Goal: Information Seeking & Learning: Check status

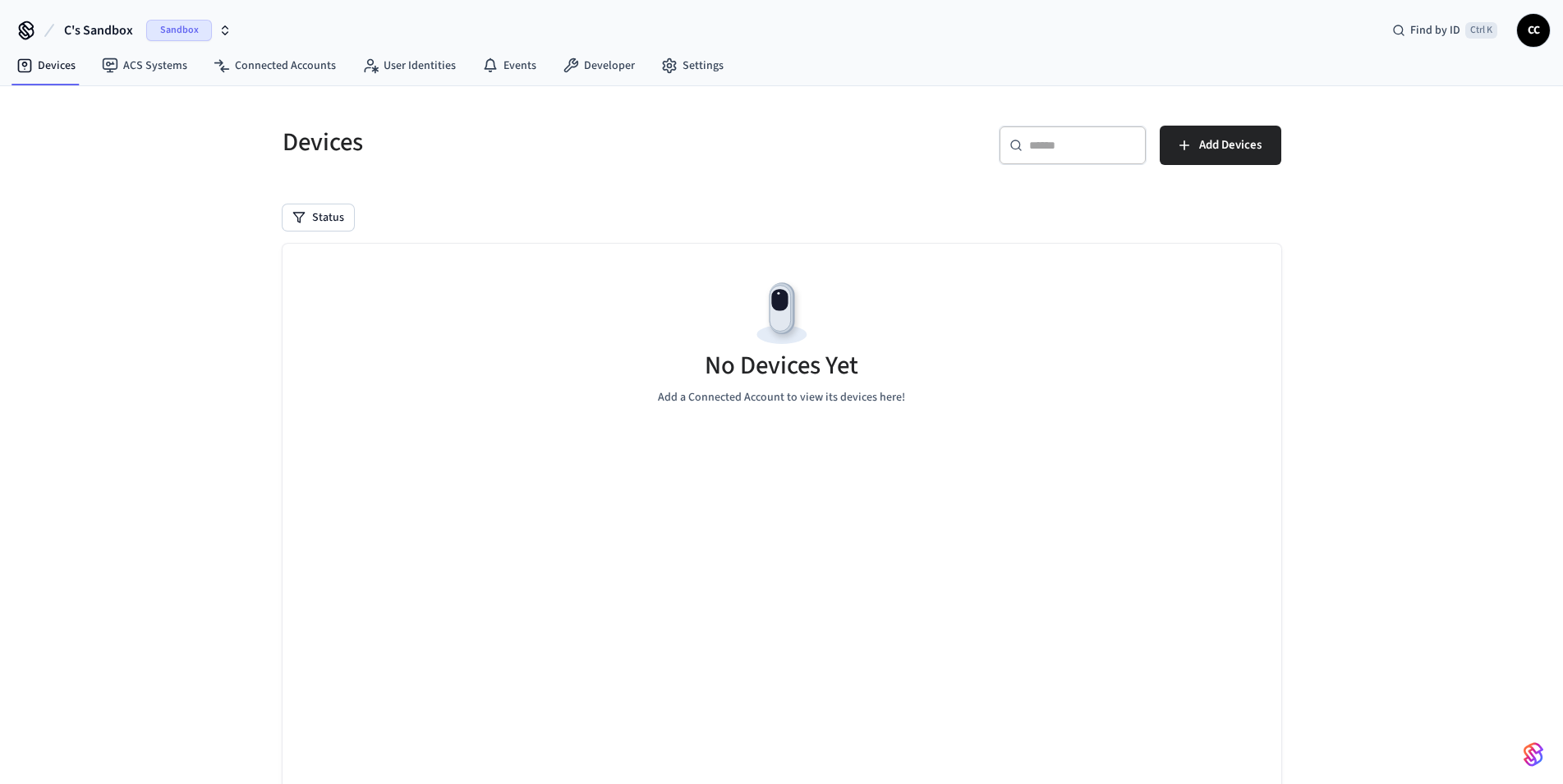
click at [149, 338] on div "Devices ​ ​ Add Devices Status No Devices Yet Add a Connected Account to view i…" at bounding box center [782, 461] width 1563 height 751
click at [521, 68] on link "Events" at bounding box center [509, 65] width 80 height 30
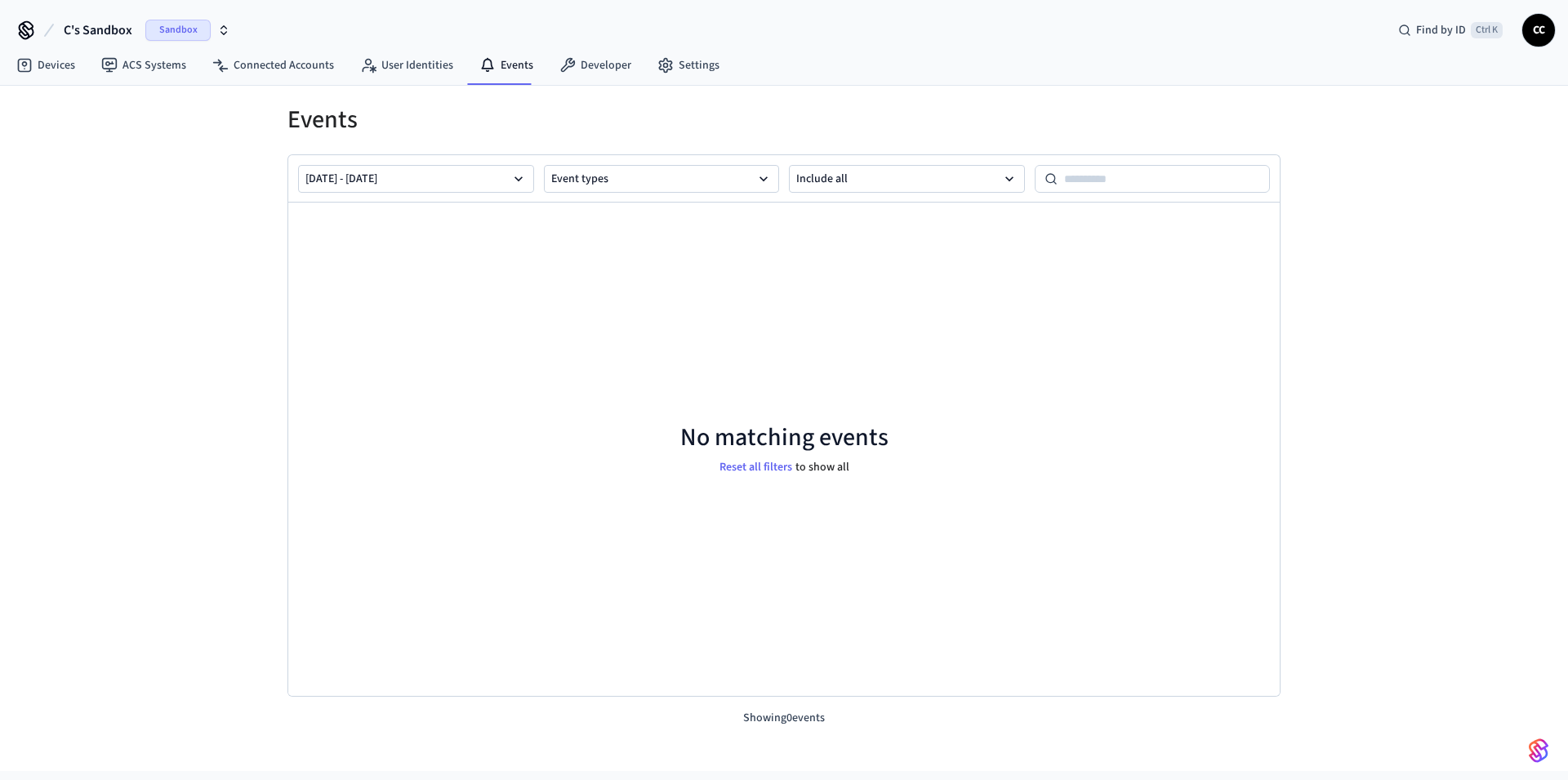
click at [181, 32] on span "Sandbox" at bounding box center [177, 30] width 65 height 21
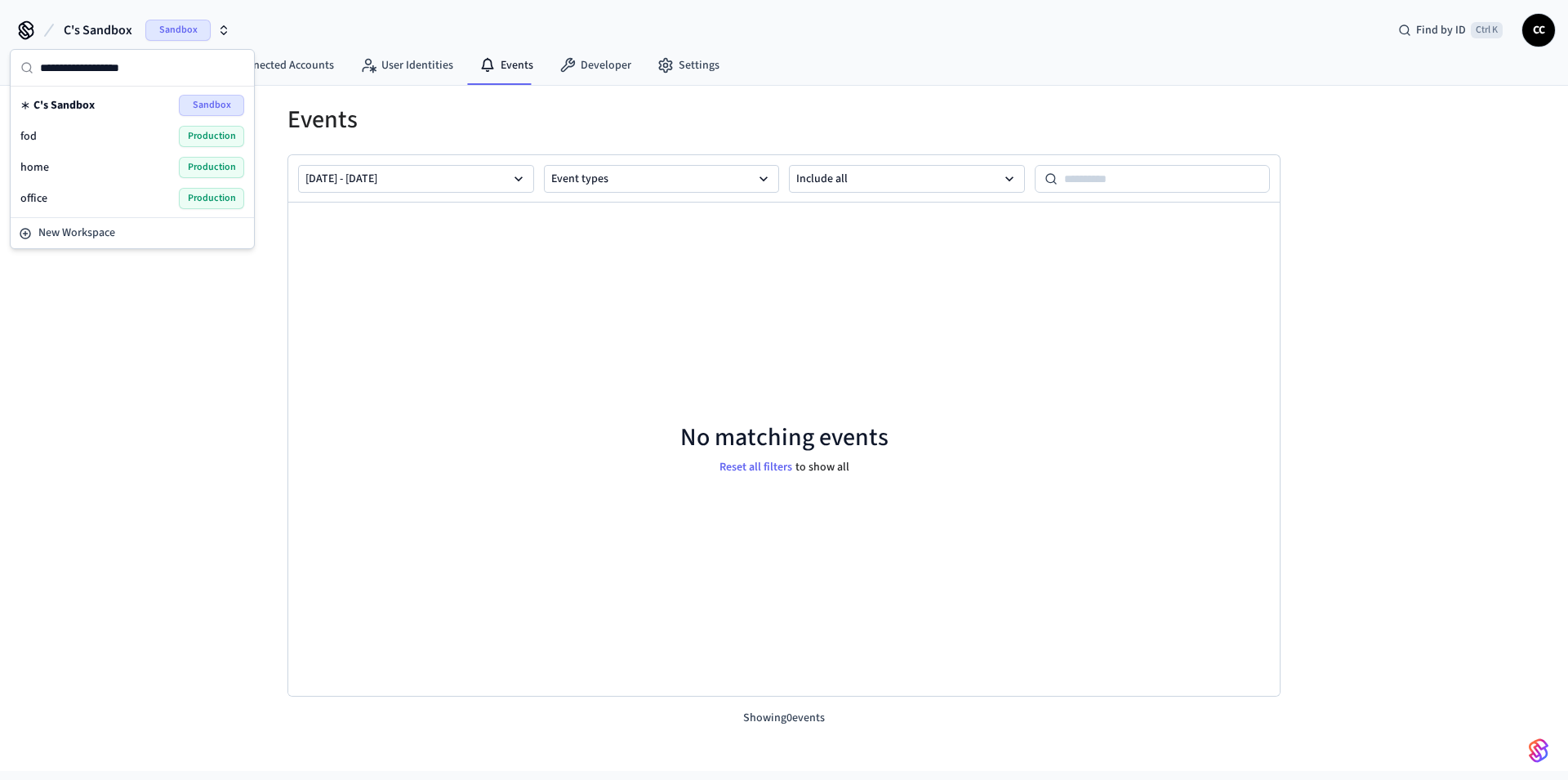
click at [189, 196] on span "Production" at bounding box center [211, 198] width 65 height 21
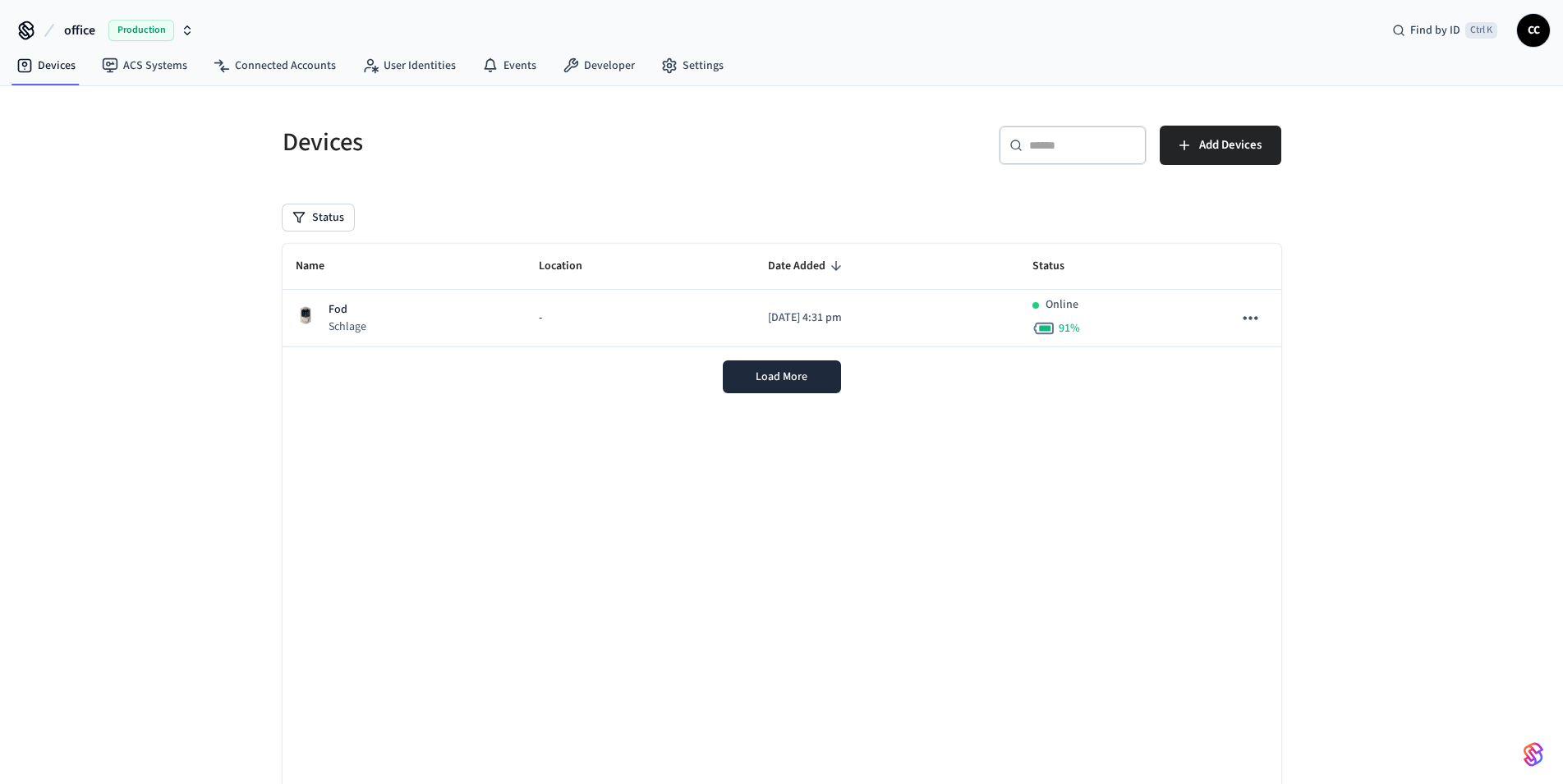
click at [951, 75] on div "Devices ACS Systems Connected Accounts User Identities Events Developer Settings" at bounding box center [782, 67] width 1563 height 38
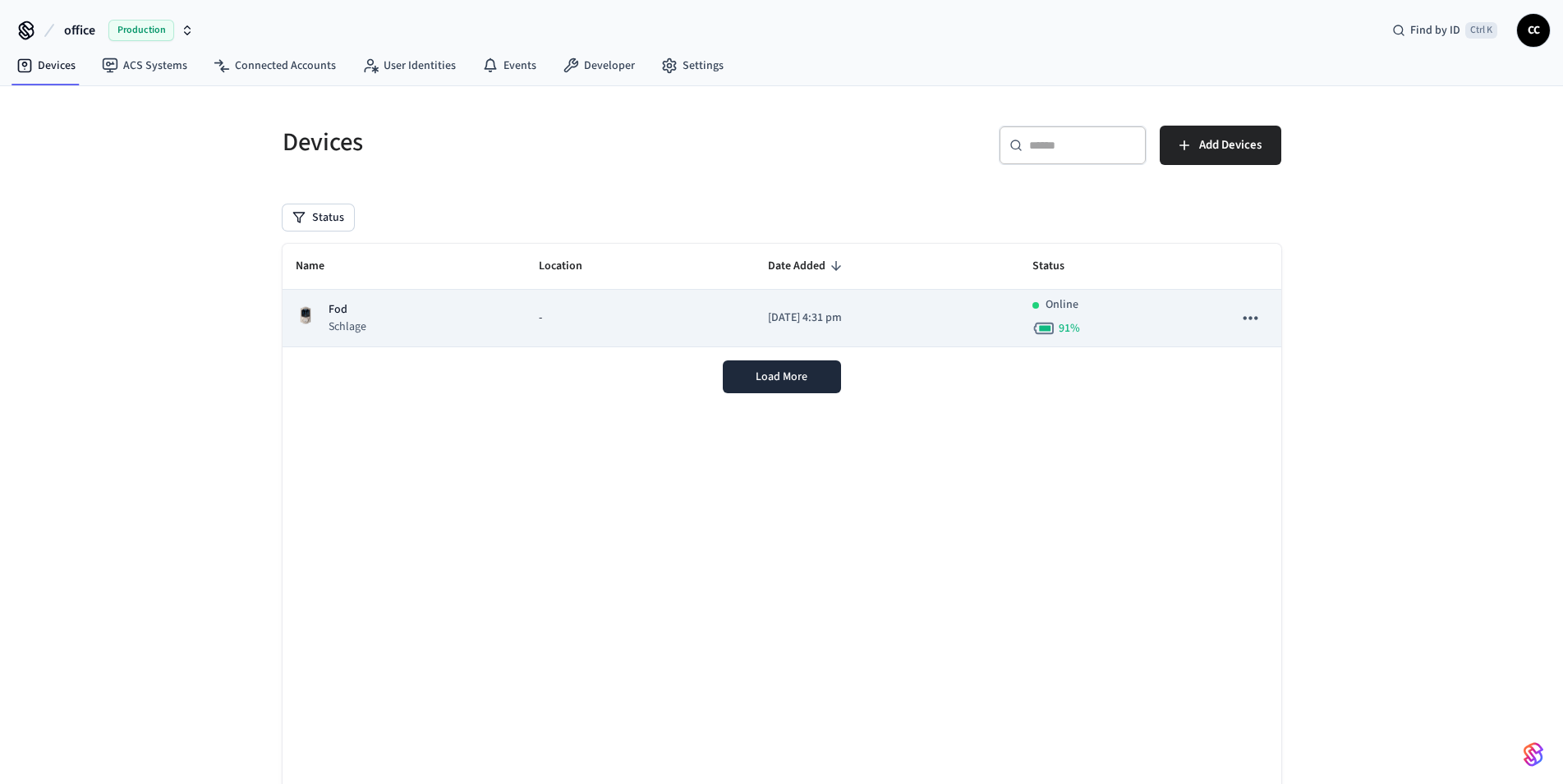
click at [925, 320] on p "2025/08/14 at 4:31 pm" at bounding box center [887, 318] width 239 height 17
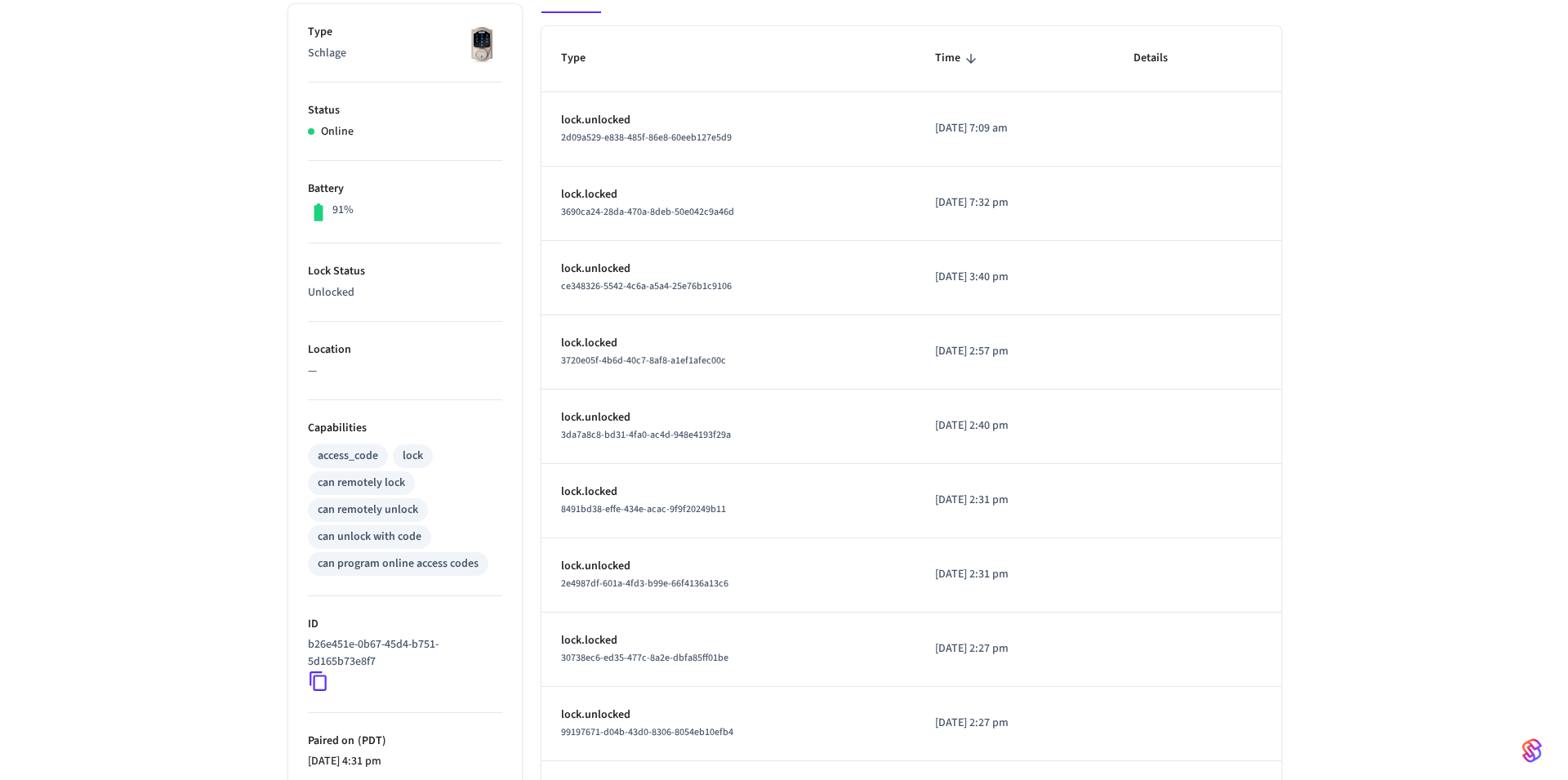
scroll to position [431, 0]
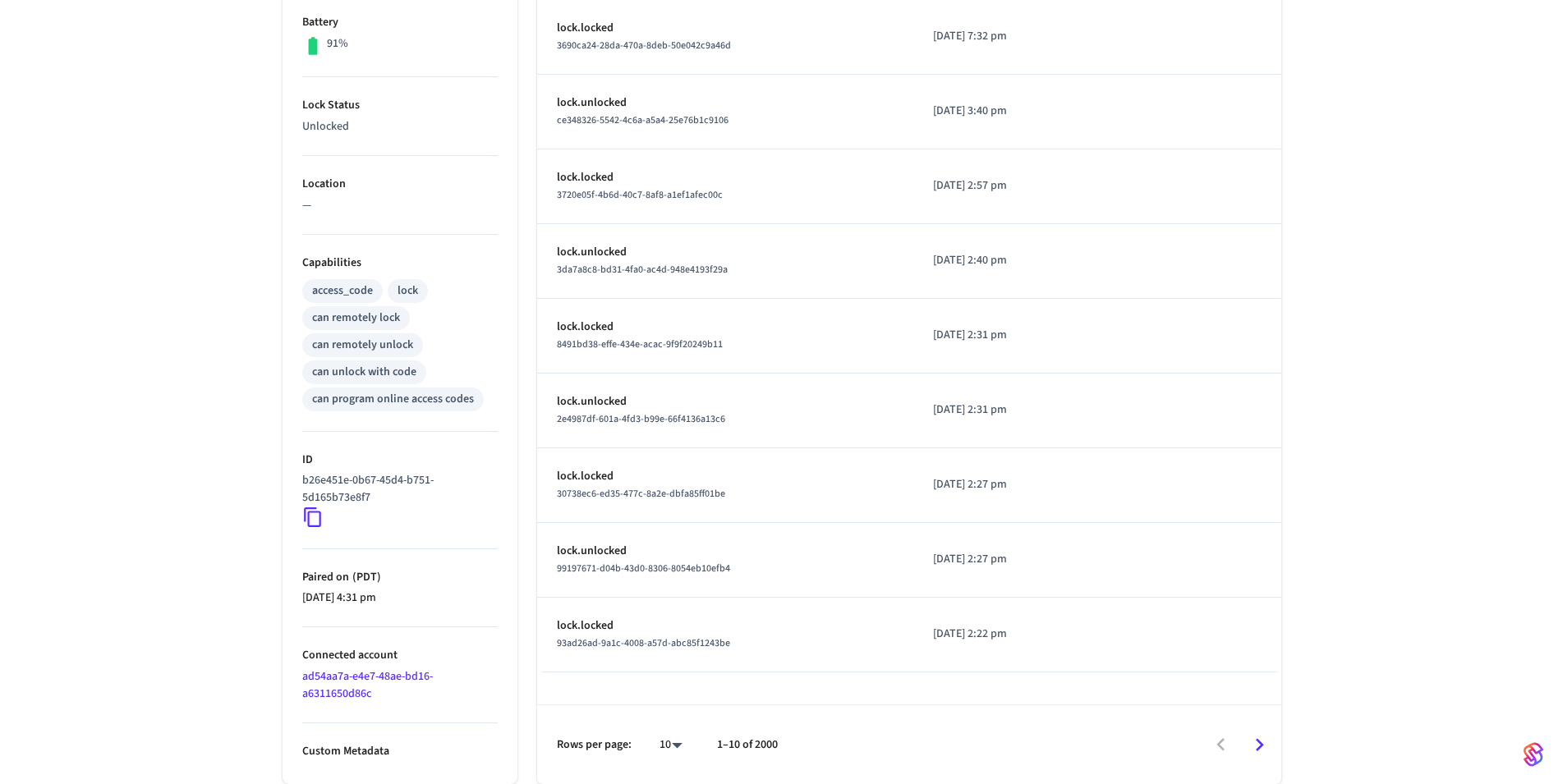
click at [686, 740] on body "office Production Find by ID Ctrl K CC Devices ACS Systems Connected Accounts U…" at bounding box center [782, 175] width 1563 height 1217
click at [675, 741] on li "100" at bounding box center [664, 736] width 44 height 44
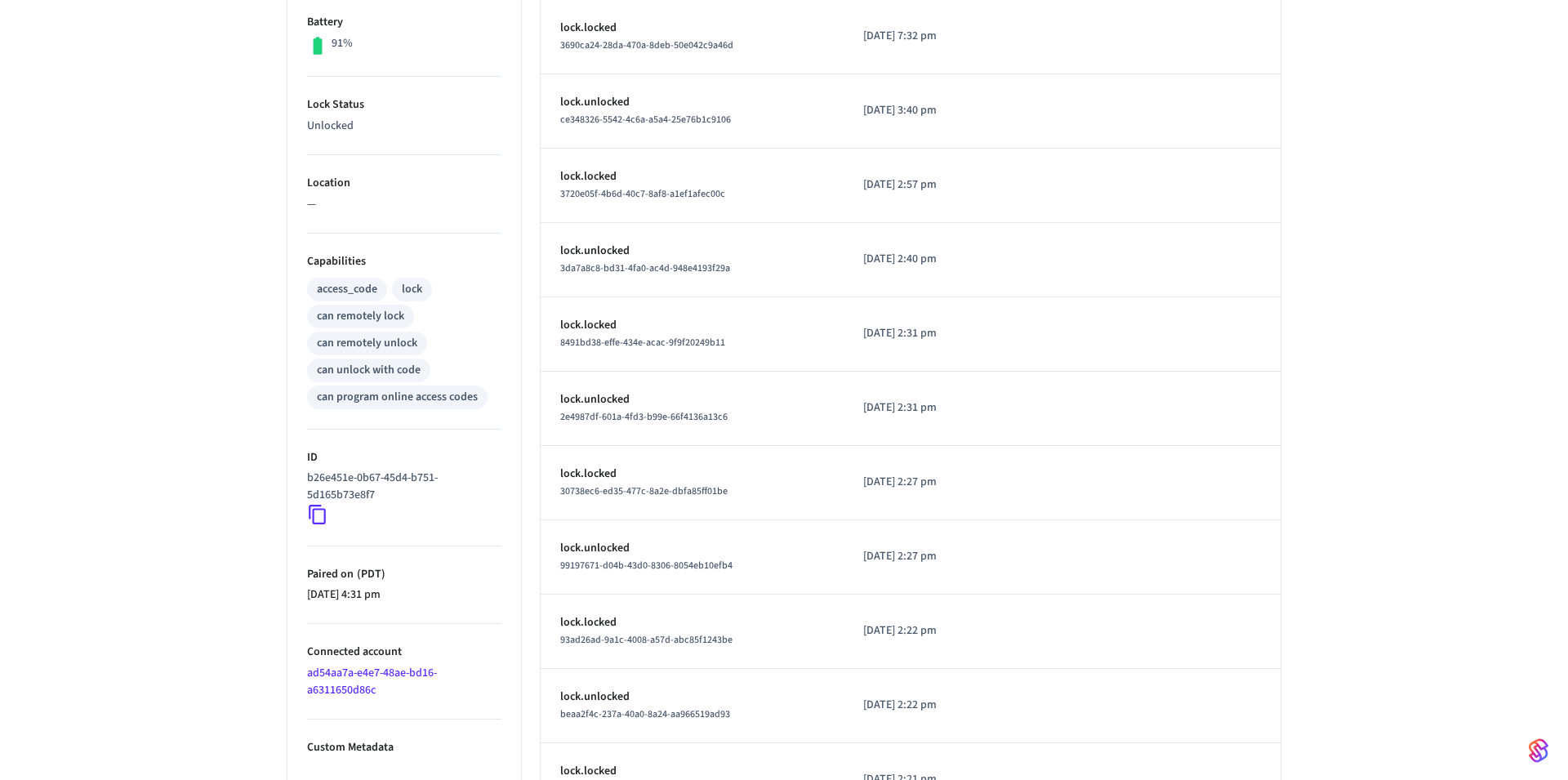
type input "***"
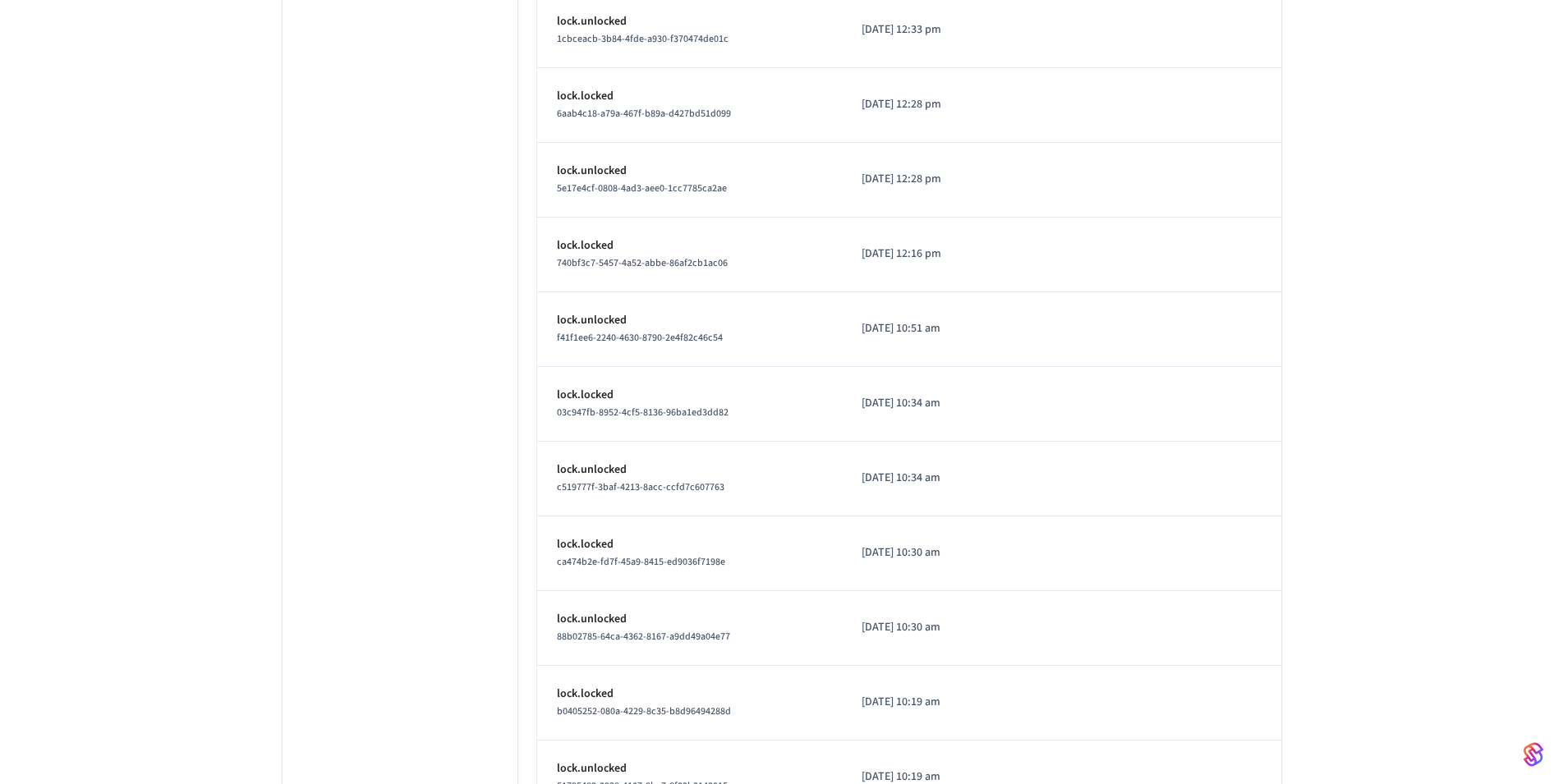
scroll to position [7124, 0]
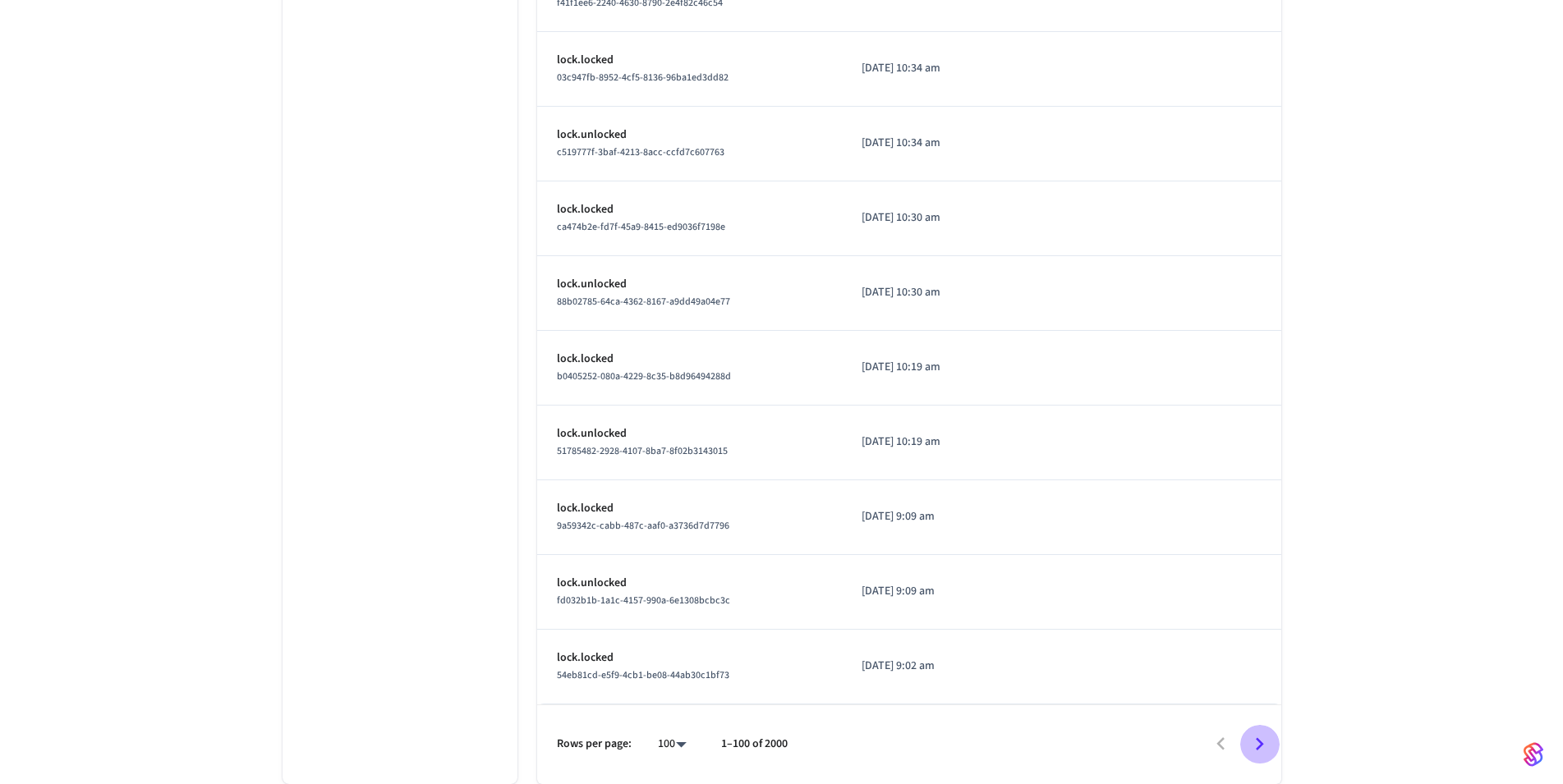
click at [1268, 743] on icon "Go to next page" at bounding box center [1259, 744] width 26 height 26
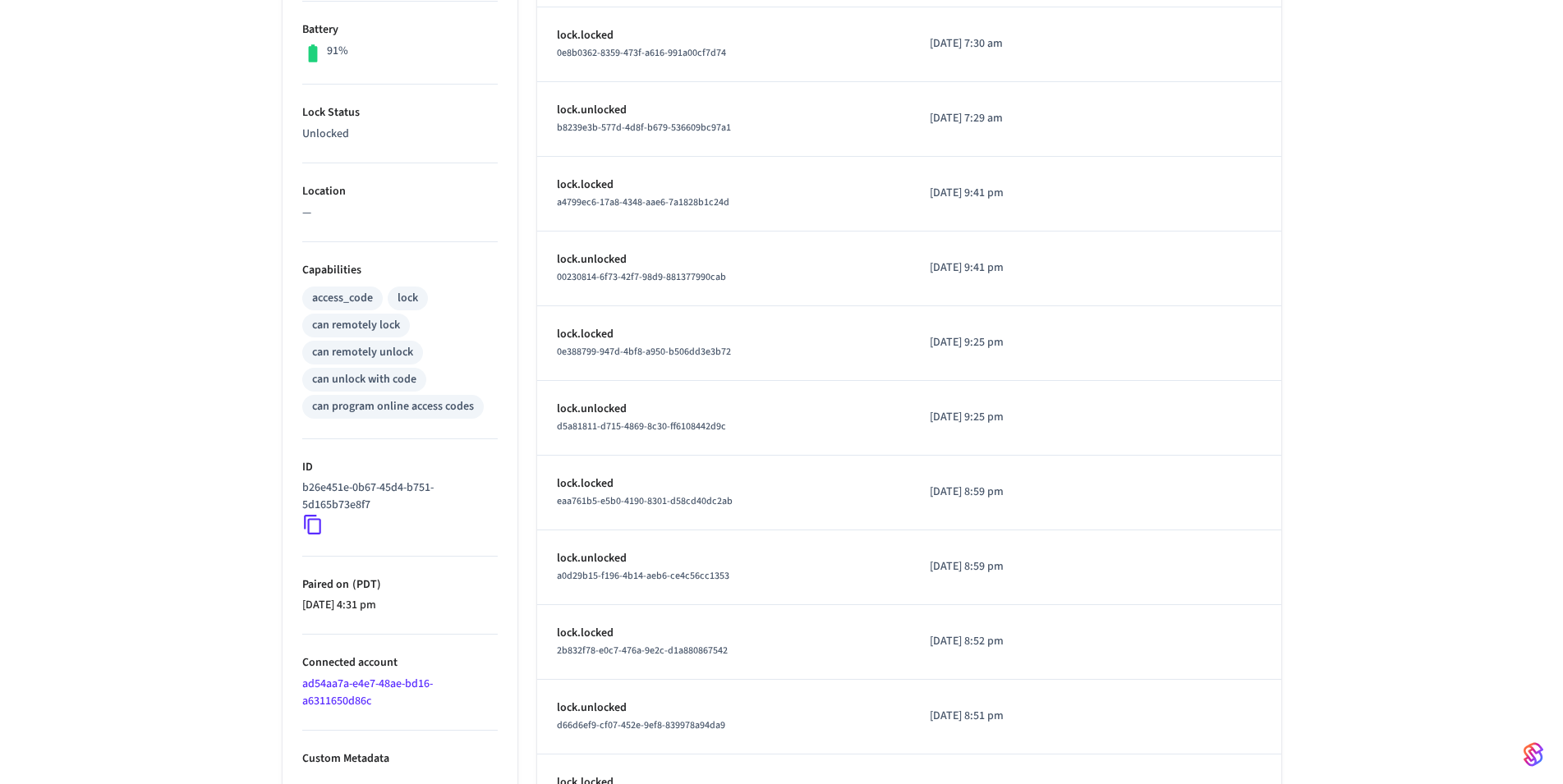
scroll to position [0, 0]
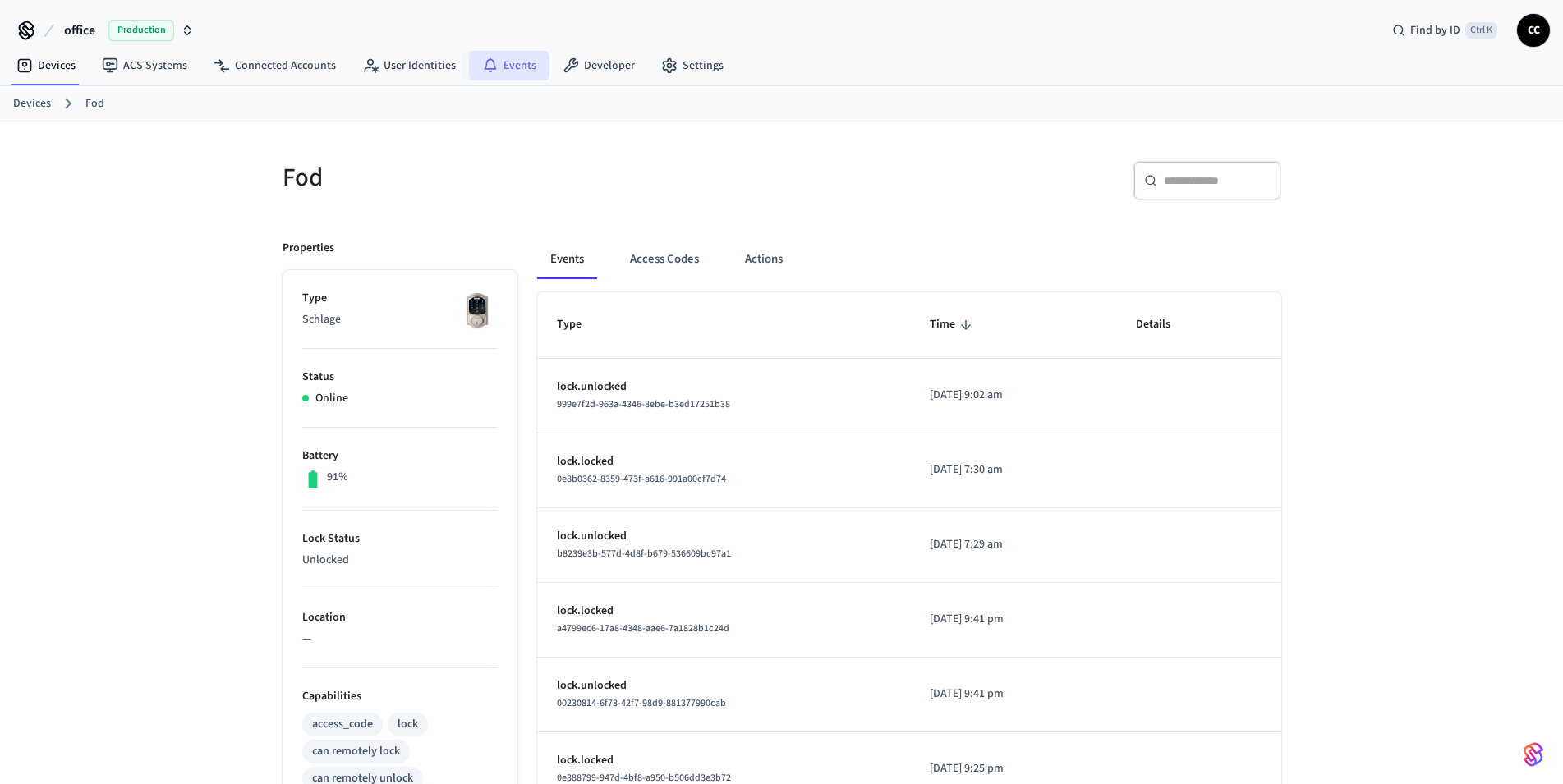
click at [521, 71] on link "Events" at bounding box center [509, 65] width 80 height 30
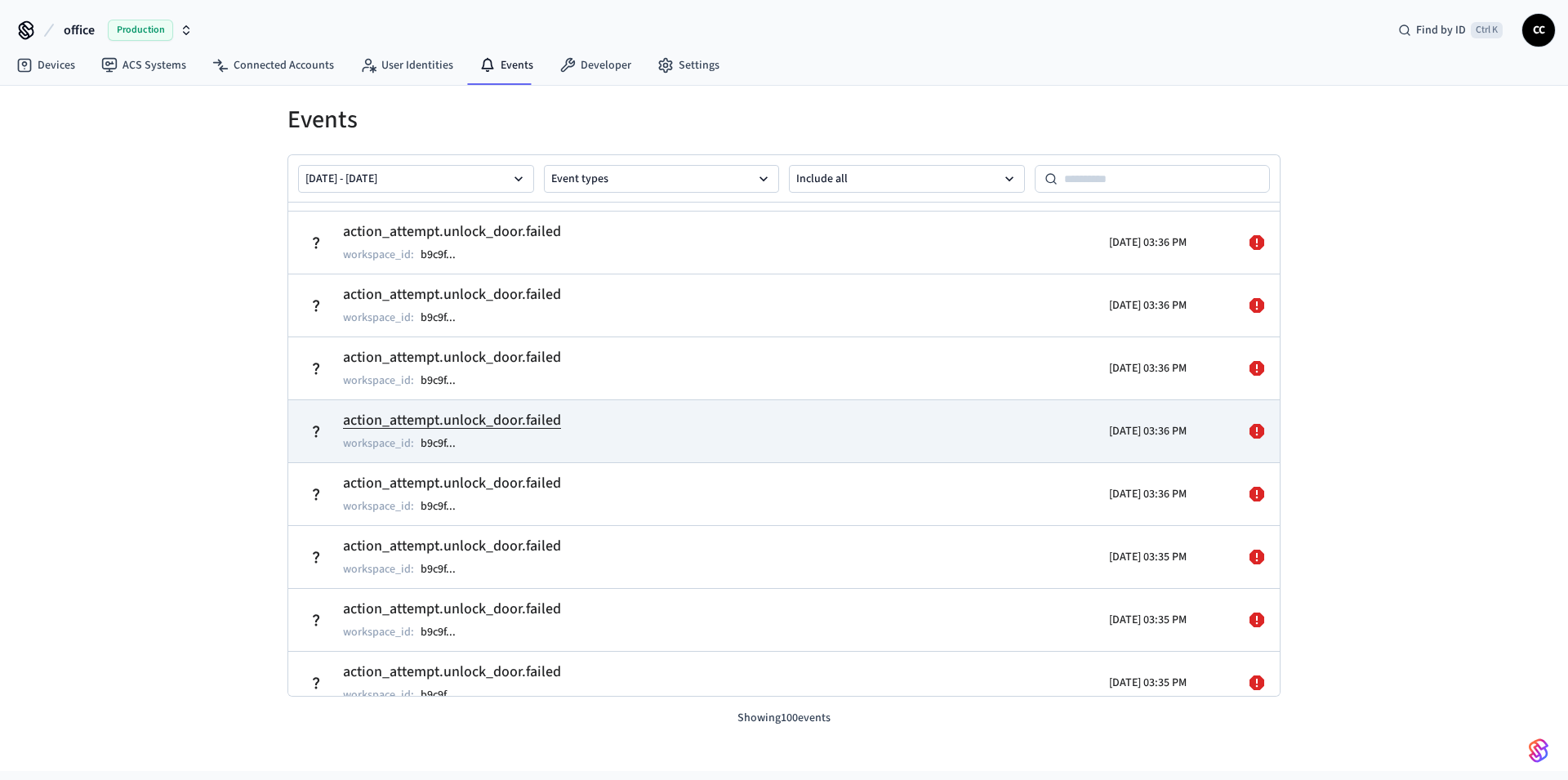
scroll to position [4675, 0]
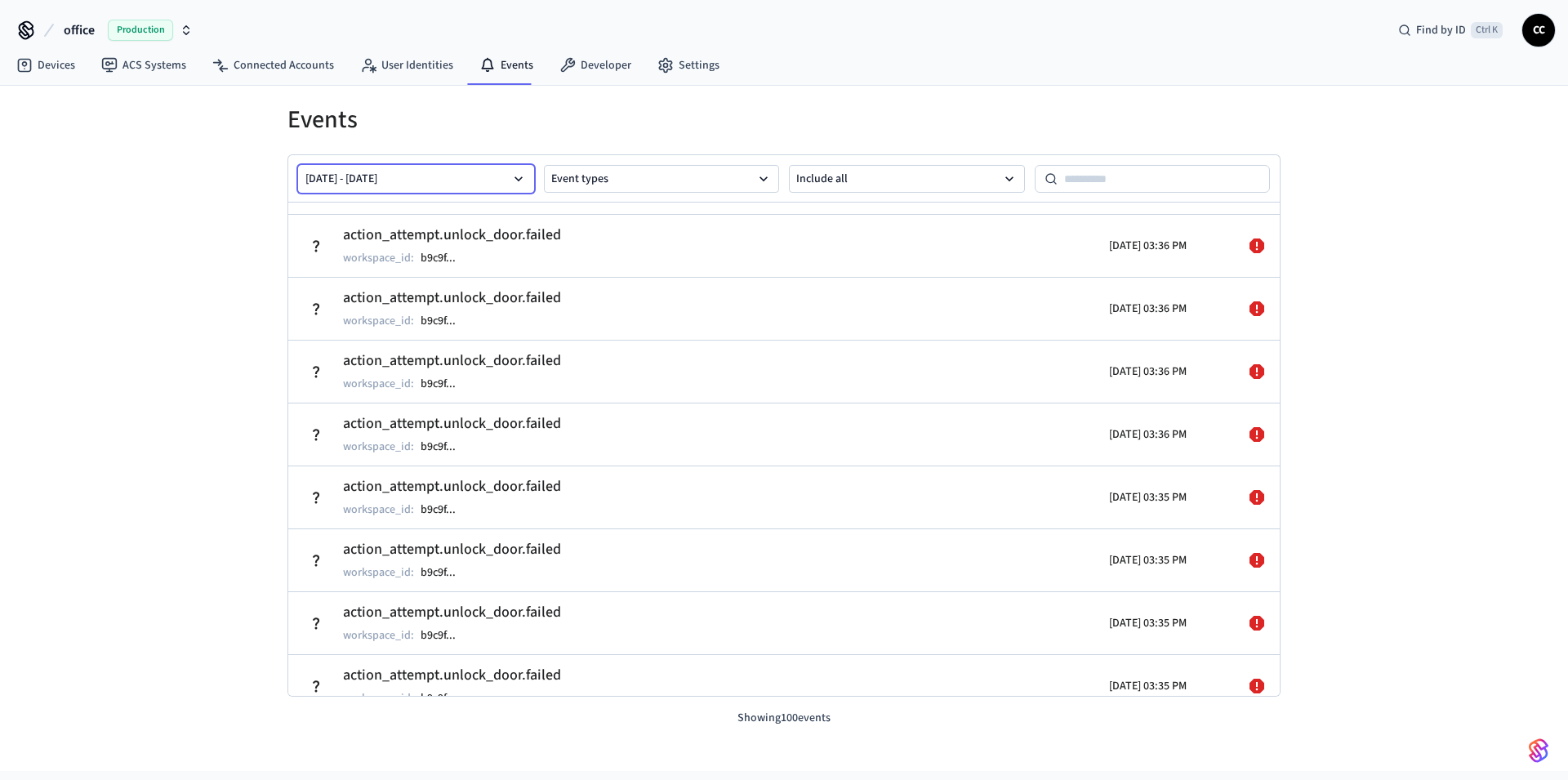
click at [524, 182] on icon "button" at bounding box center [518, 178] width 16 height 16
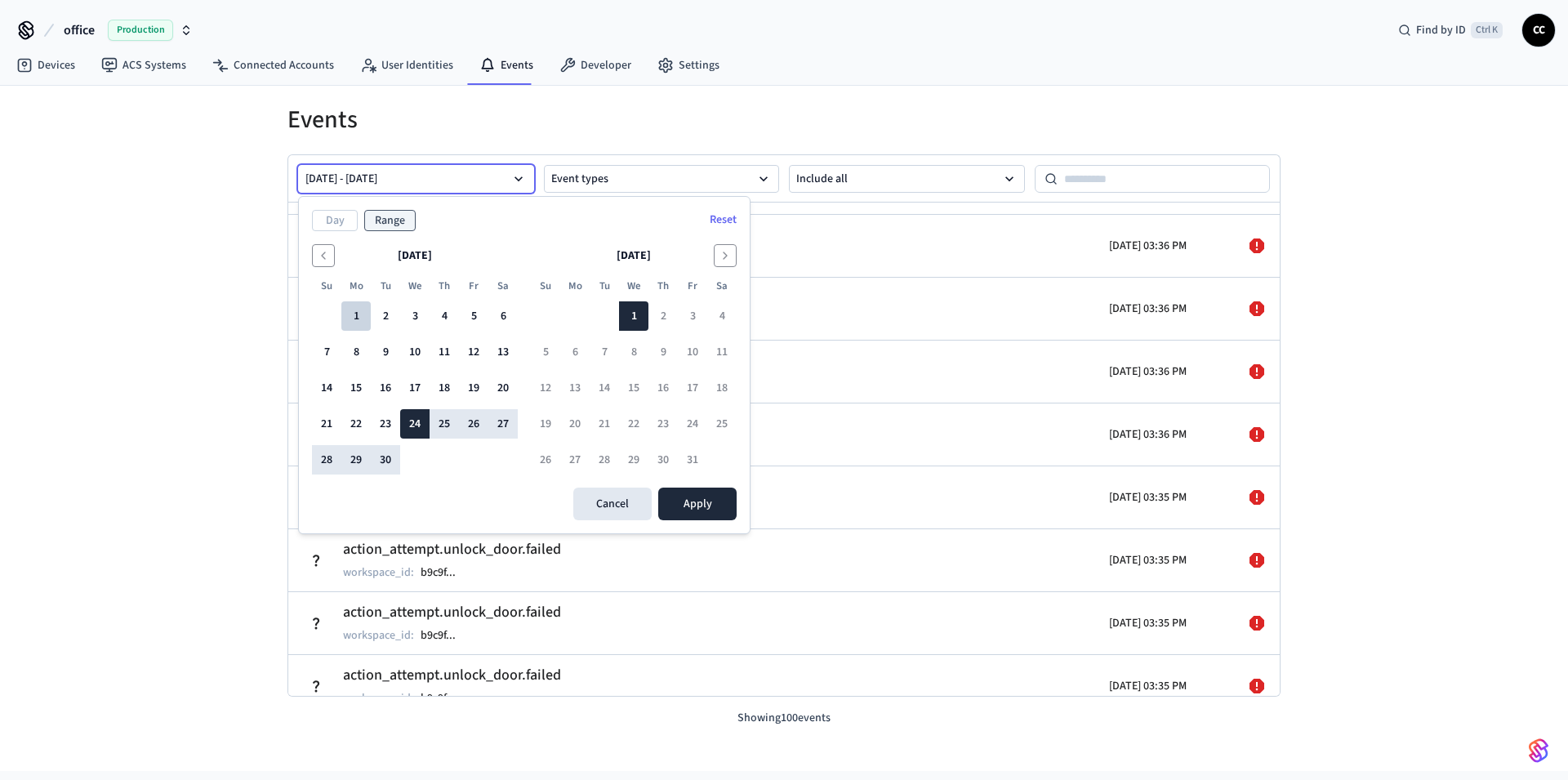
click at [360, 315] on button "1" at bounding box center [356, 316] width 29 height 29
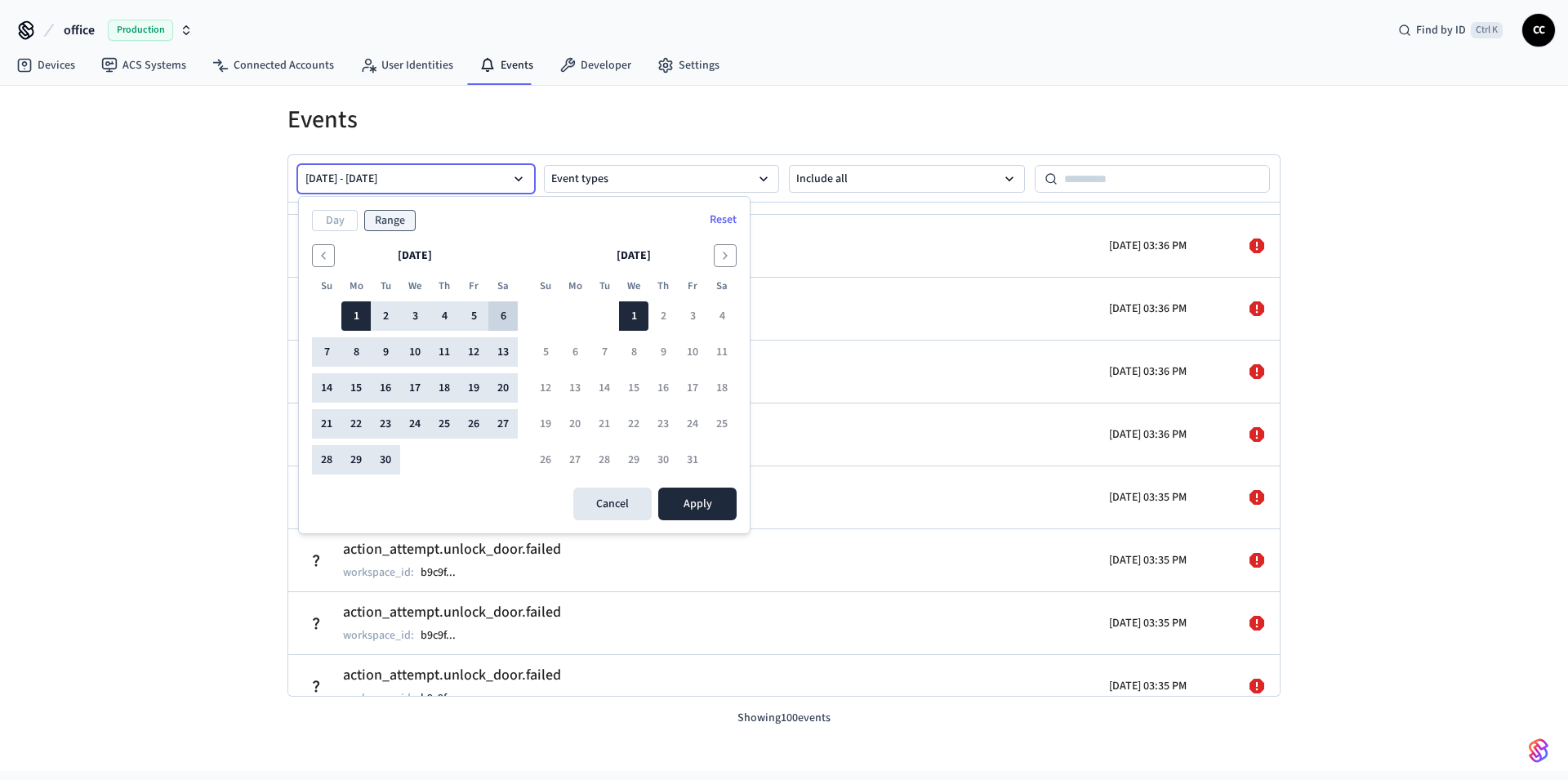
click at [497, 313] on button "6" at bounding box center [503, 316] width 29 height 29
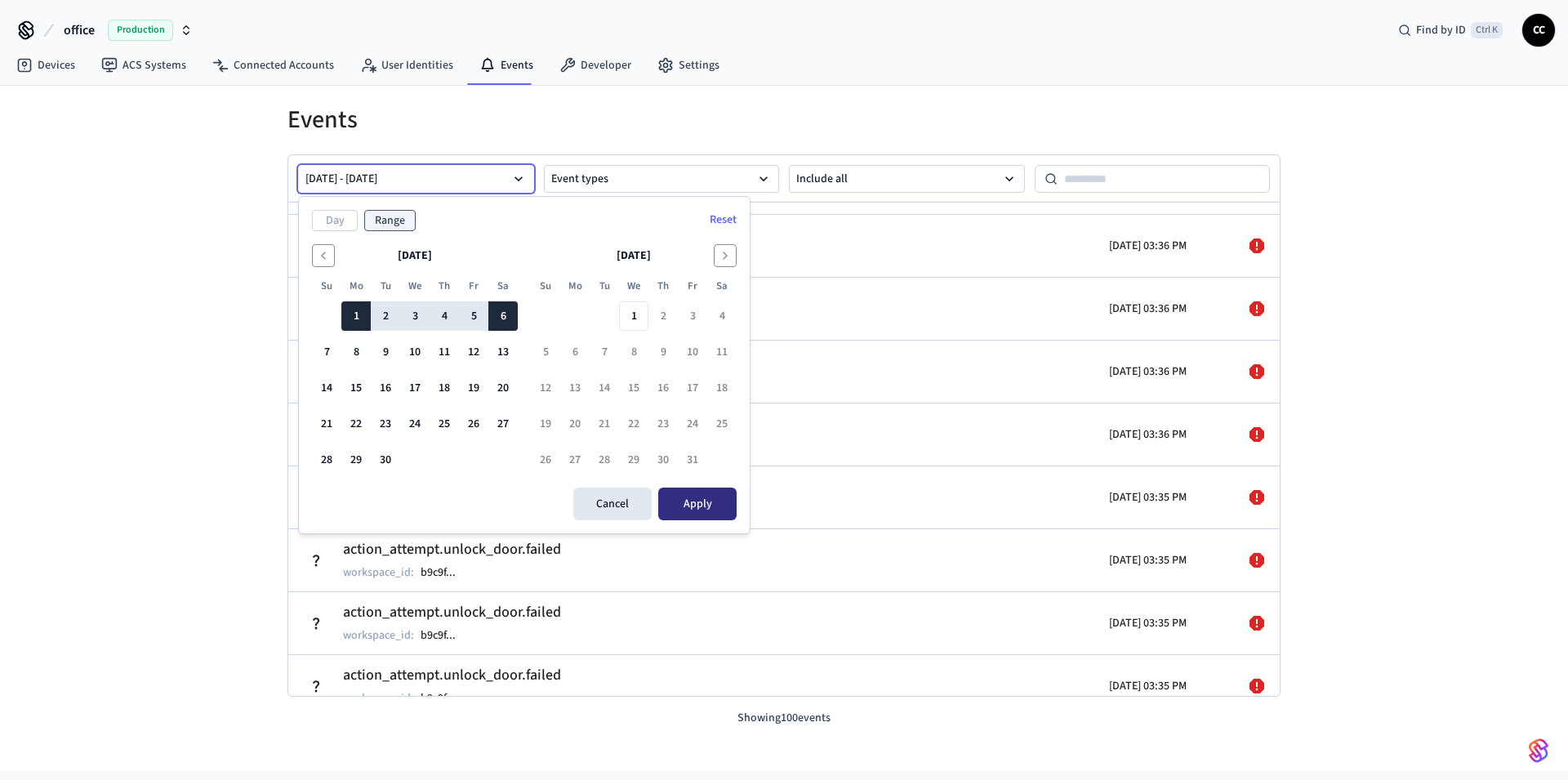
click at [723, 512] on button "Apply" at bounding box center [698, 504] width 79 height 32
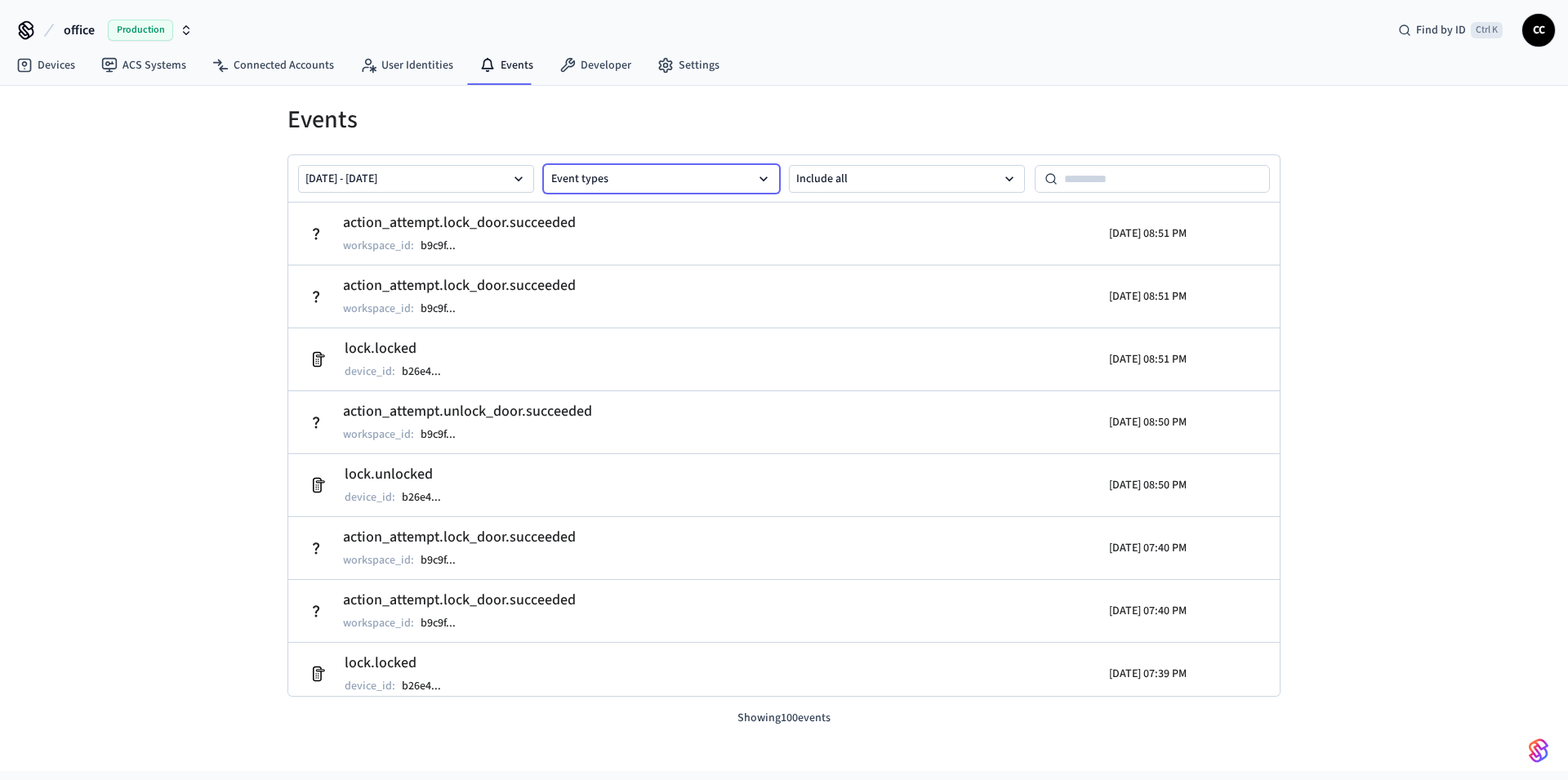
click at [773, 184] on button "Event types" at bounding box center [662, 178] width 236 height 28
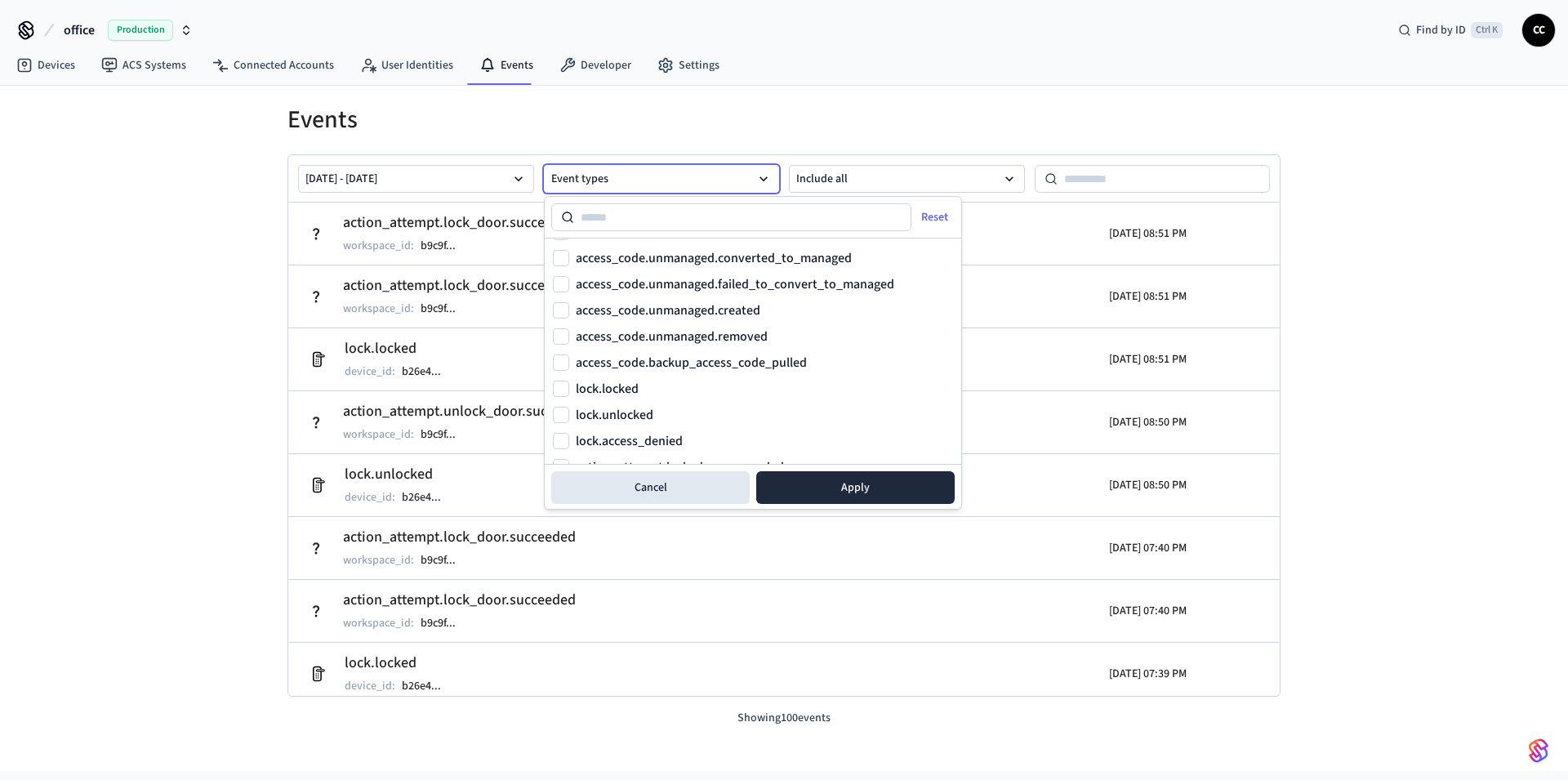
scroll to position [1010, 0]
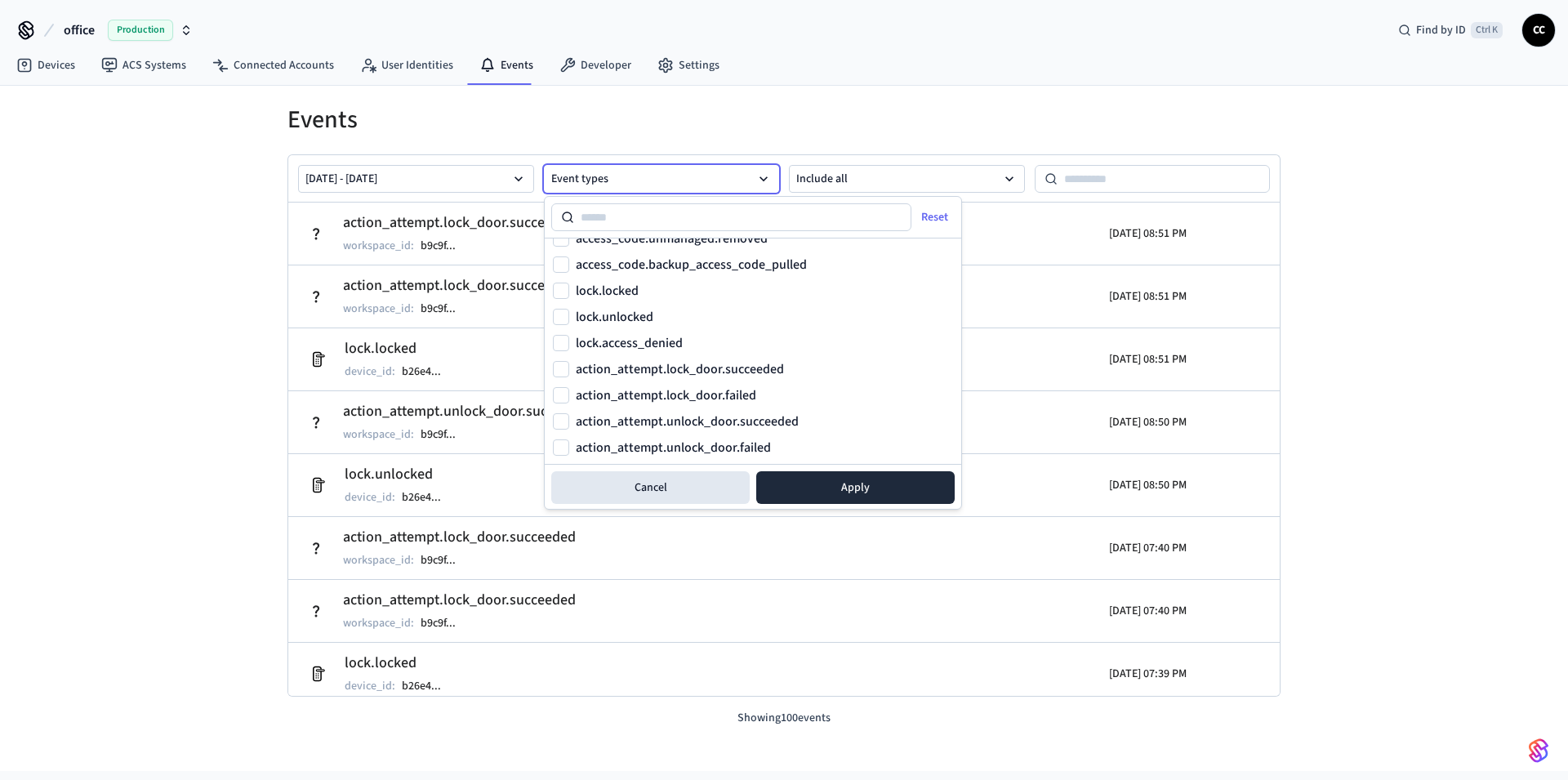
click at [631, 318] on label "lock.unlocked" at bounding box center [615, 317] width 78 height 13
click at [569, 318] on button "lock.unlocked" at bounding box center [561, 316] width 16 height 16
click at [814, 494] on button "Apply" at bounding box center [855, 488] width 198 height 32
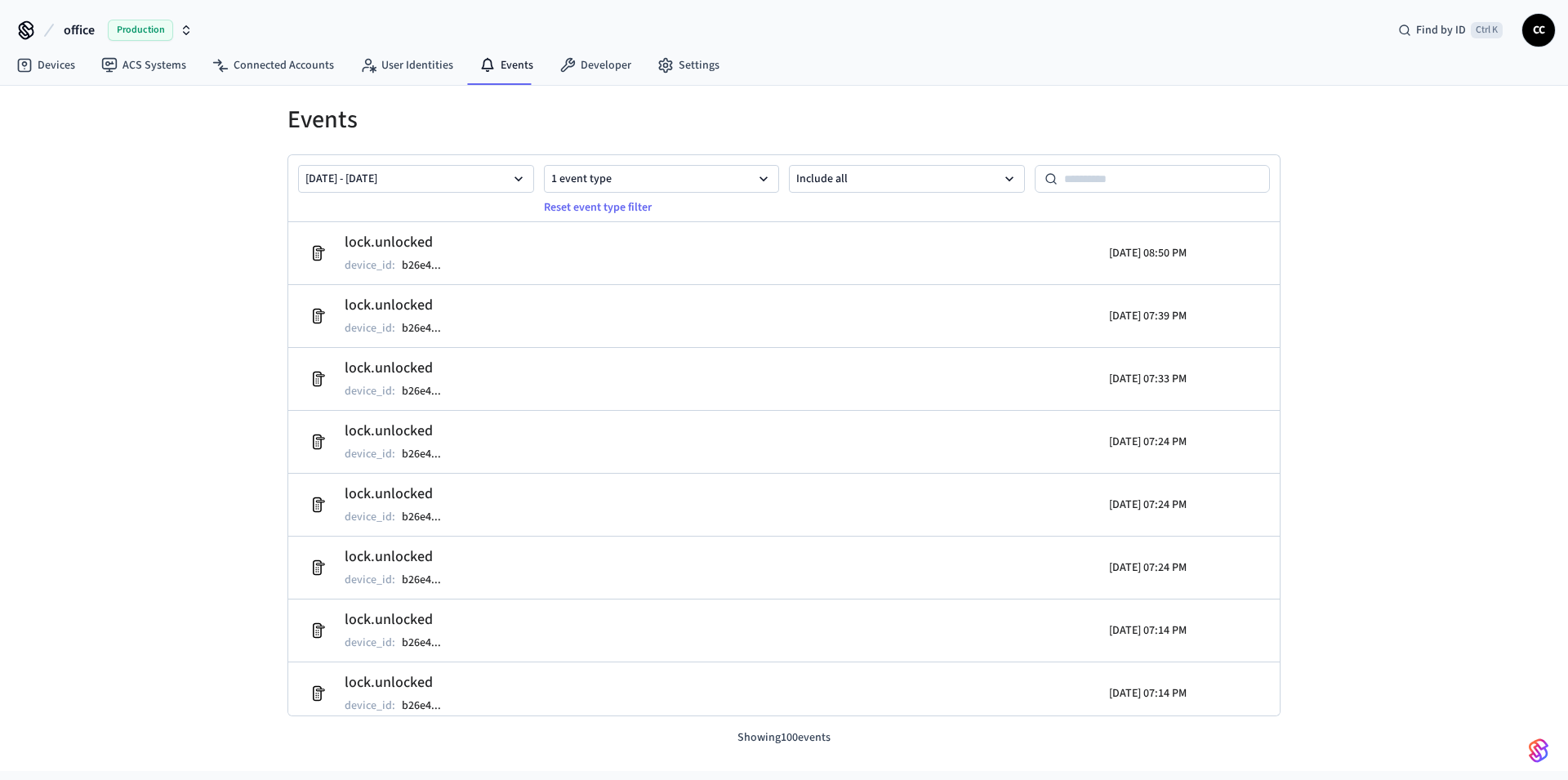
click at [1319, 296] on div "Events [DATE] - [DATE] 1 event type Reset event type filter Include all lock.un…" at bounding box center [784, 428] width 1568 height 685
click at [607, 191] on button "1 event type" at bounding box center [662, 178] width 236 height 28
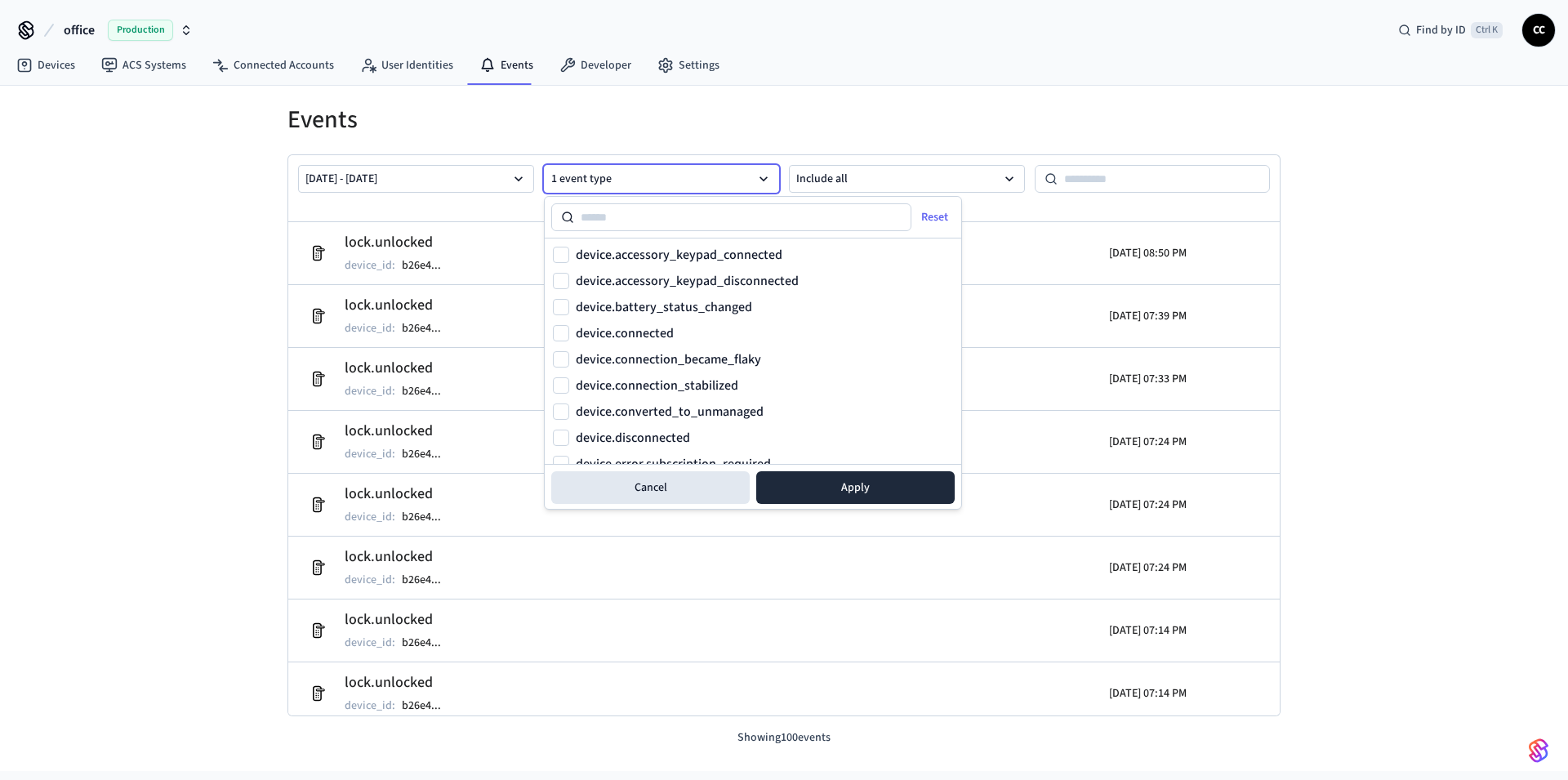
click at [607, 191] on button "1 event type" at bounding box center [662, 178] width 236 height 28
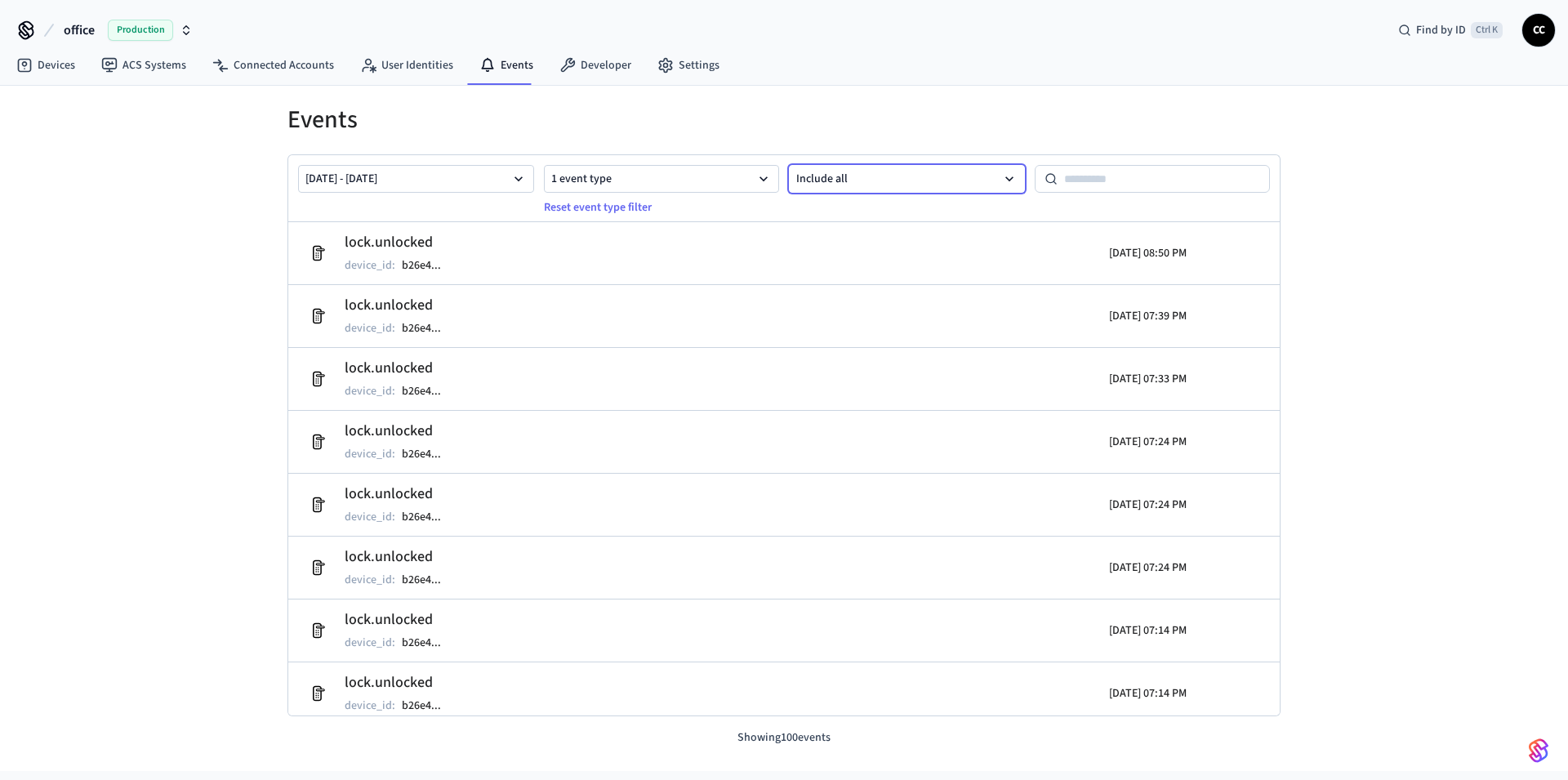
click at [883, 181] on button "Include all" at bounding box center [906, 178] width 236 height 28
click at [501, 65] on link "Events" at bounding box center [506, 65] width 80 height 29
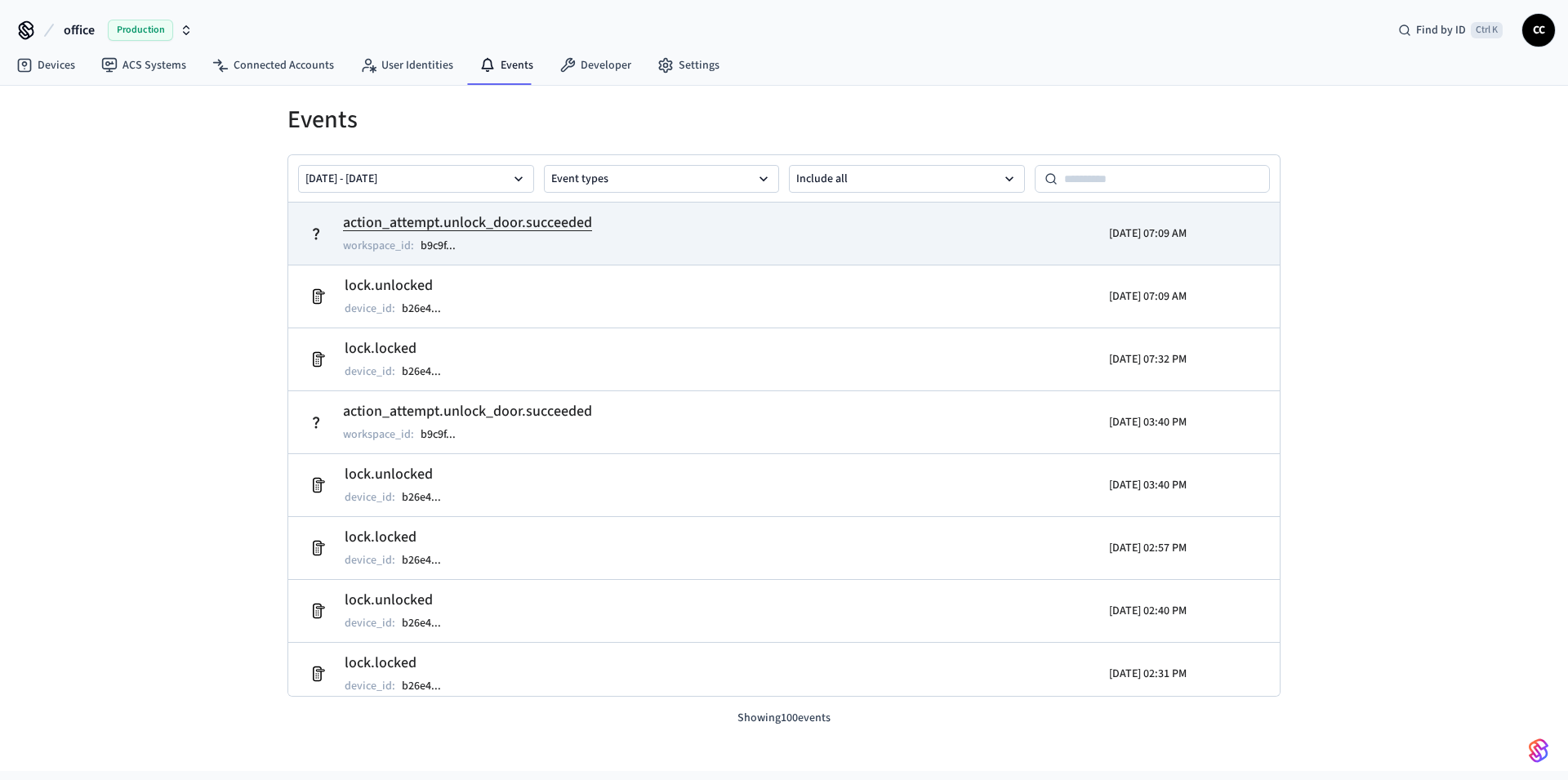
click at [612, 235] on td "action_attempt.unlock_door.succeeded workspace_id : b9c9f ..." at bounding box center [624, 233] width 644 height 46
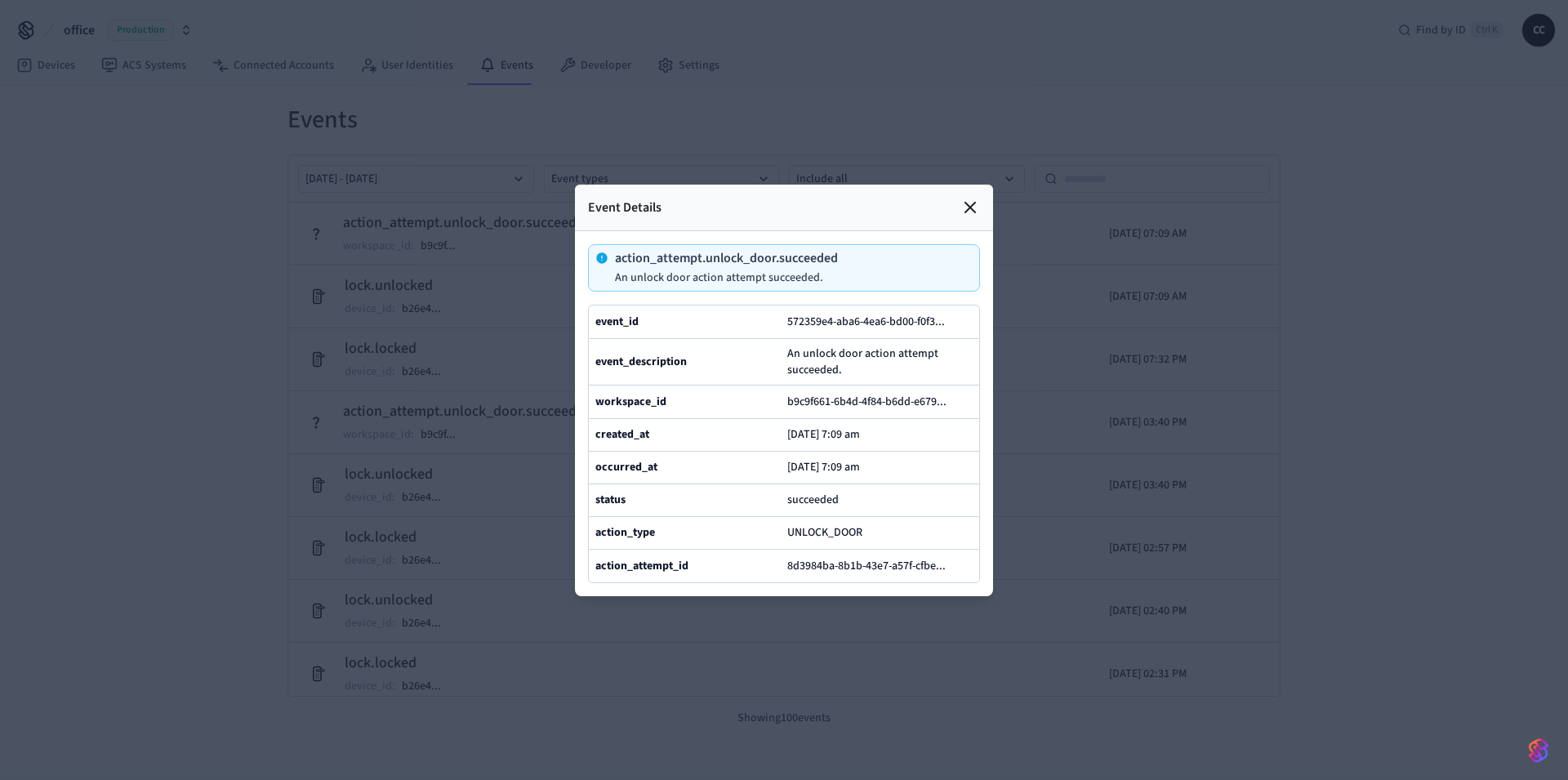
click at [115, 284] on div at bounding box center [784, 390] width 1568 height 780
click at [976, 197] on icon at bounding box center [970, 207] width 20 height 20
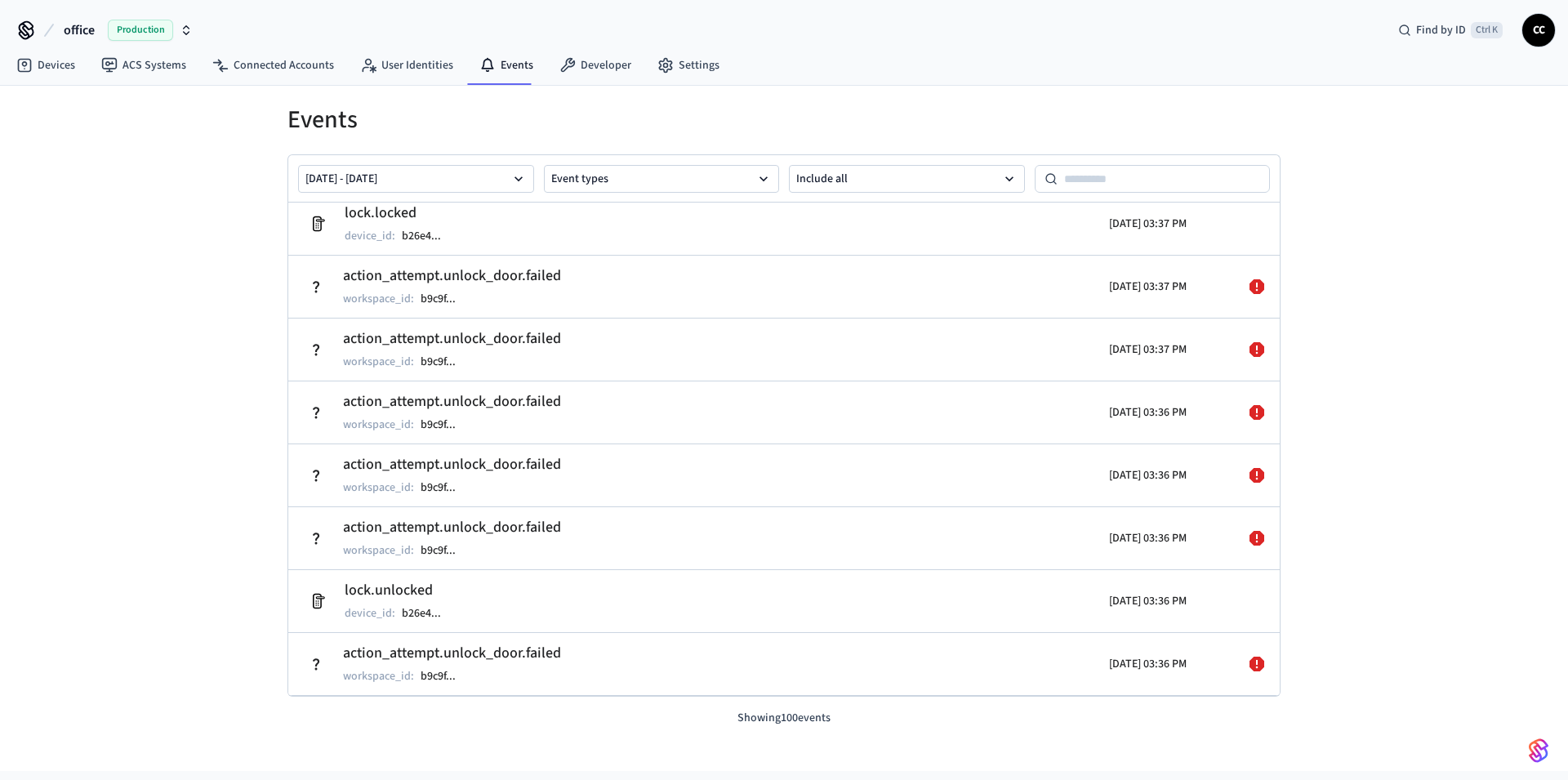
scroll to position [4098, 0]
